Goal: Task Accomplishment & Management: Manage account settings

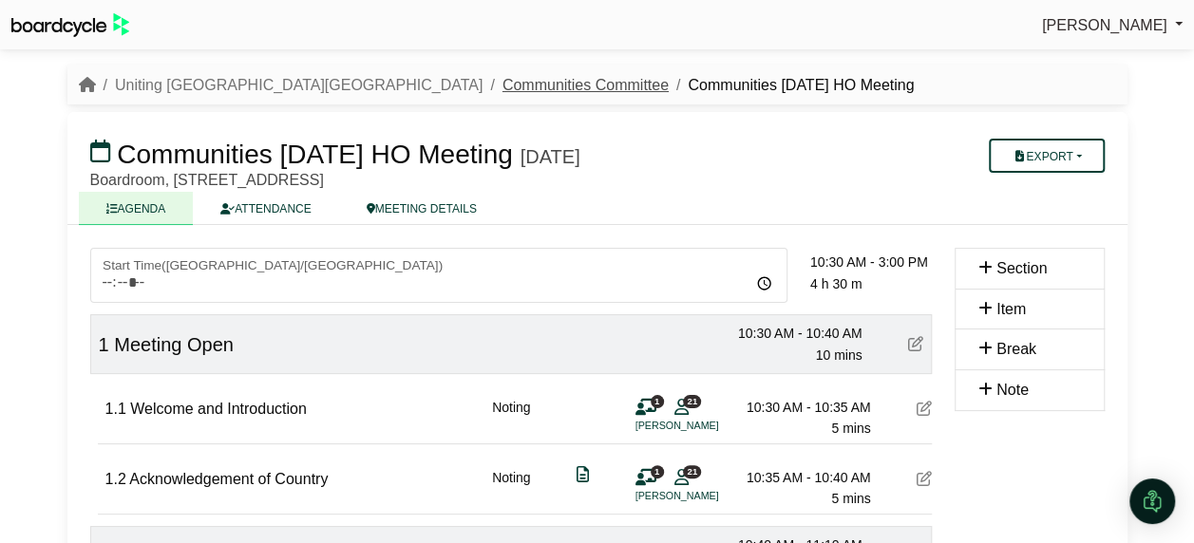
click at [502, 86] on link "Communities Committee" at bounding box center [585, 85] width 166 height 16
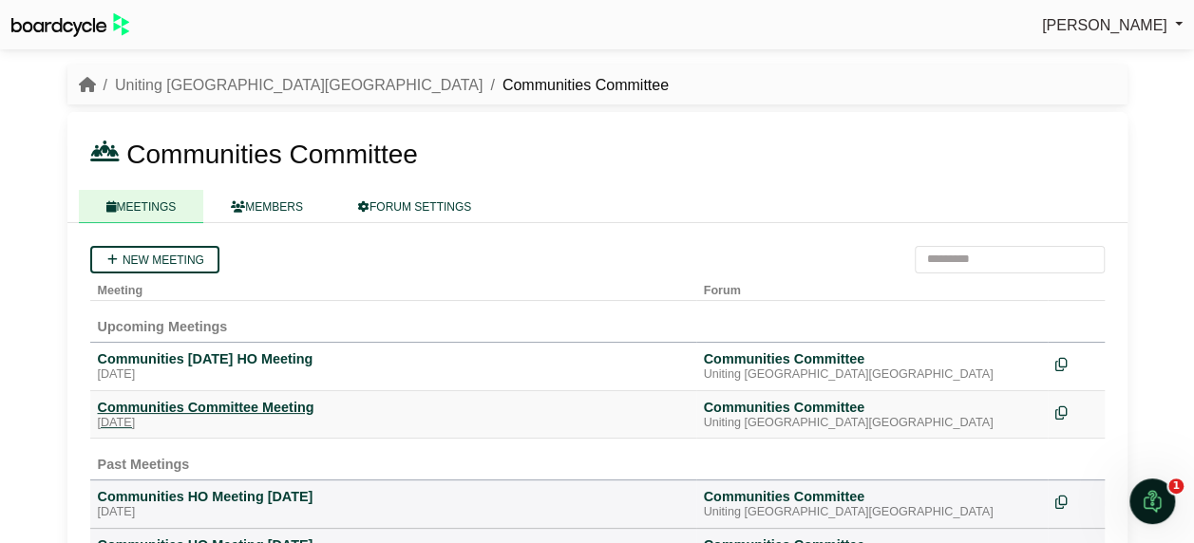
click at [168, 404] on div "Communities Committee Meeting" at bounding box center [393, 407] width 591 height 17
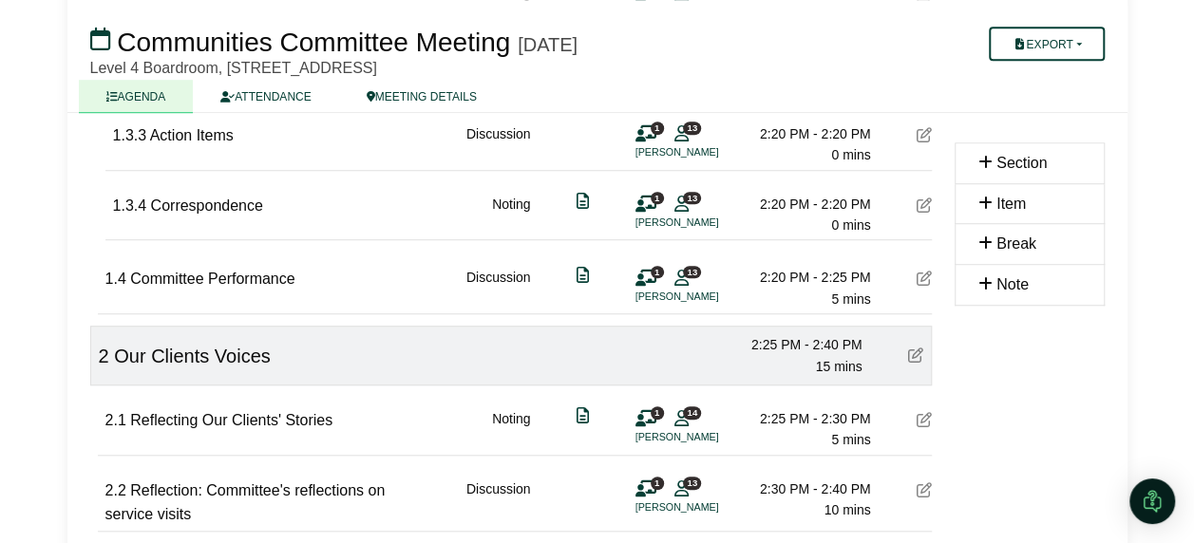
scroll to position [665, 0]
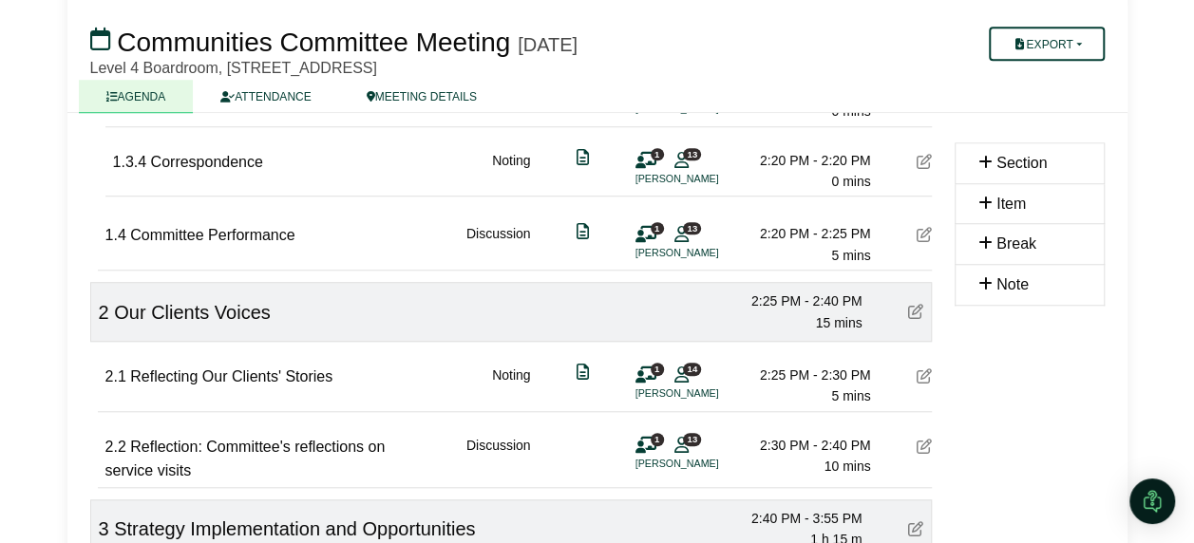
click at [104, 436] on div "2.2 Reflection: Committee's reflections on service visits Discussion 1 13 [PERS…" at bounding box center [515, 450] width 834 height 76
click at [918, 374] on icon at bounding box center [924, 375] width 15 height 15
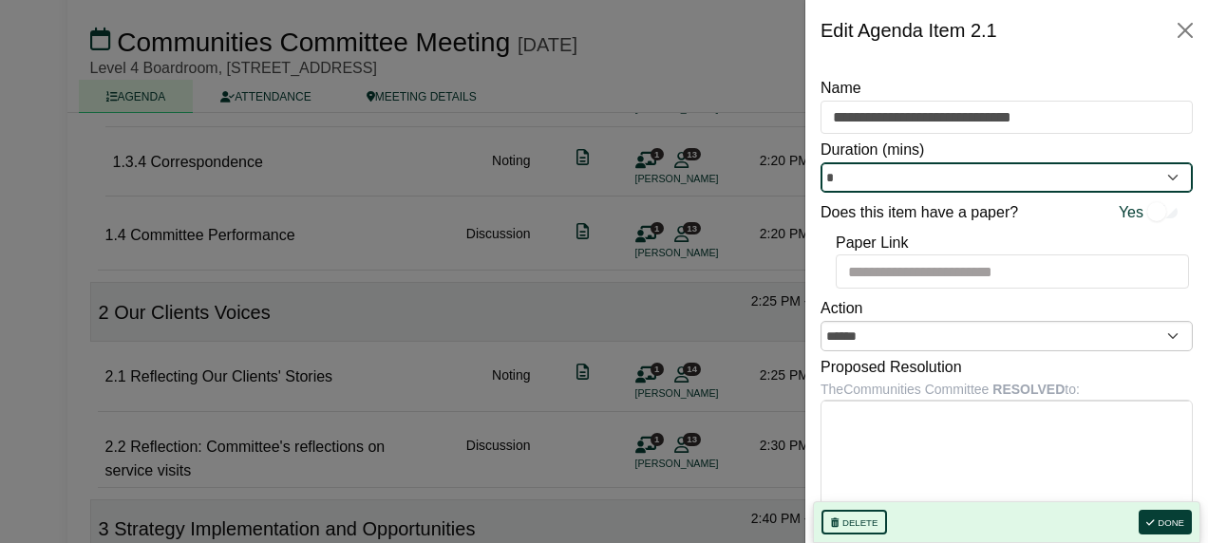
click at [1032, 187] on input "*" at bounding box center [1007, 177] width 372 height 30
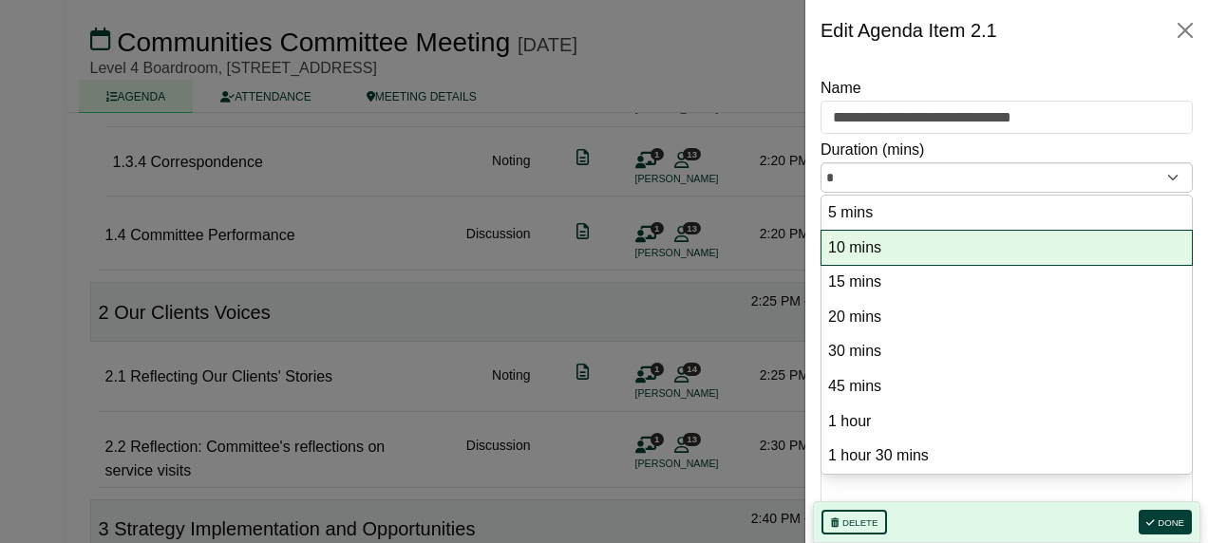
click at [984, 241] on option "10 mins" at bounding box center [1006, 249] width 361 height 26
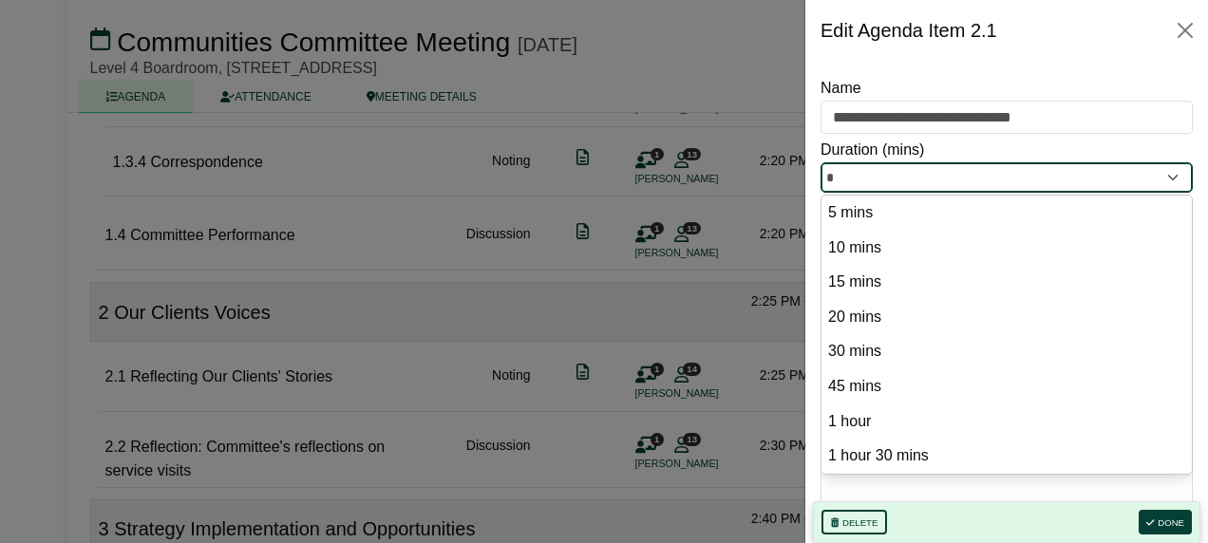
type input "**"
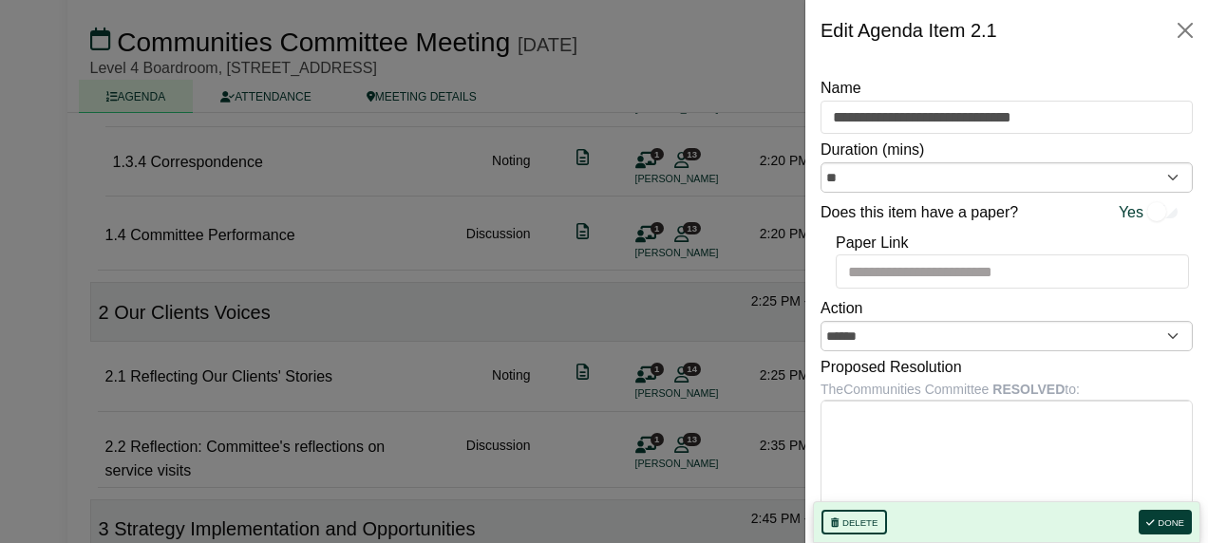
click at [1171, 507] on div "Delete Done" at bounding box center [1006, 522] width 387 height 42
click at [1164, 523] on button "Done" at bounding box center [1165, 522] width 53 height 25
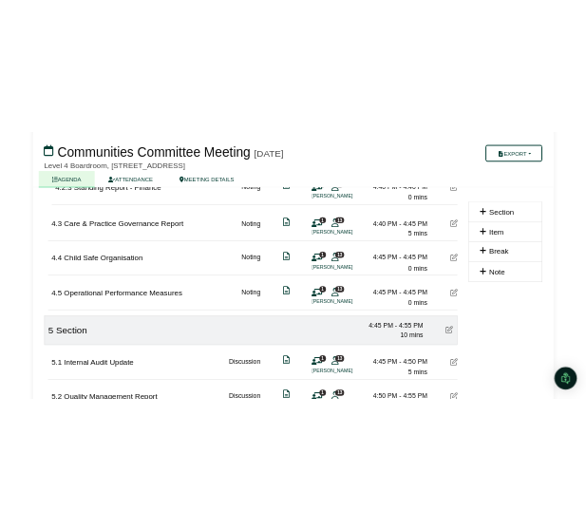
scroll to position [1962, 0]
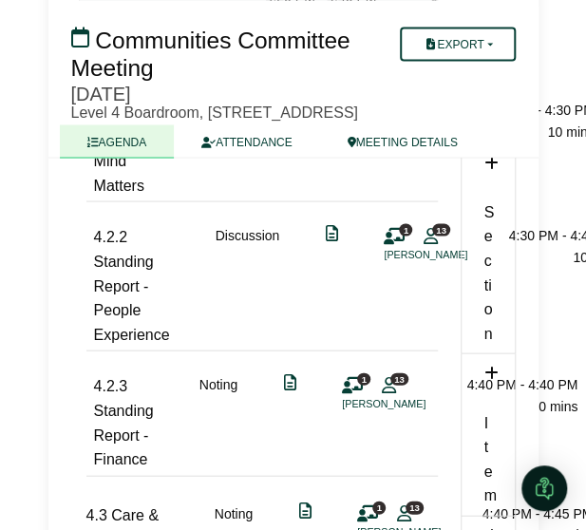
scroll to position [2349, 0]
